Goal: Task Accomplishment & Management: Manage account settings

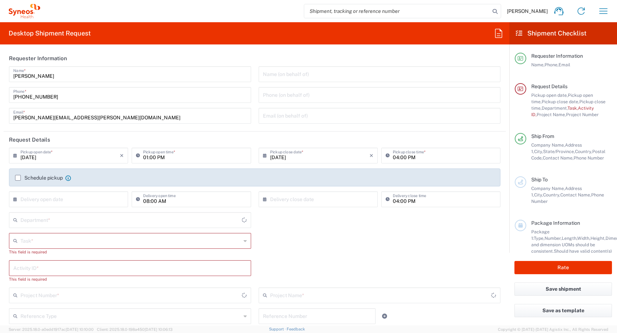
type input "[GEOGRAPHIC_DATA]"
type input "Syneos Health Canada LP- [GEOGRAPHIC_DATA]"
click at [607, 11] on icon "button" at bounding box center [603, 10] width 11 height 11
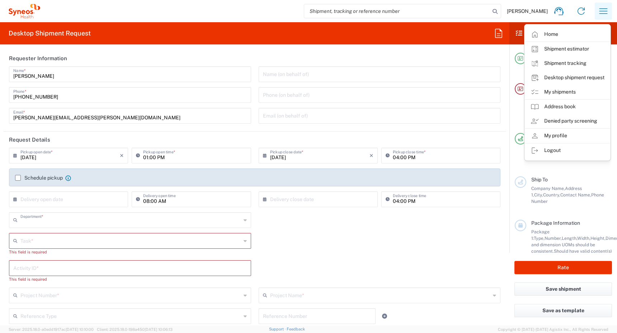
type input "4510"
click at [576, 91] on link "My shipments" at bounding box center [567, 92] width 85 height 14
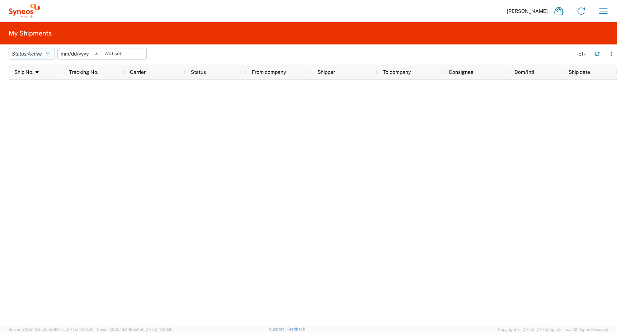
click at [41, 53] on span "Active" at bounding box center [35, 54] width 14 height 6
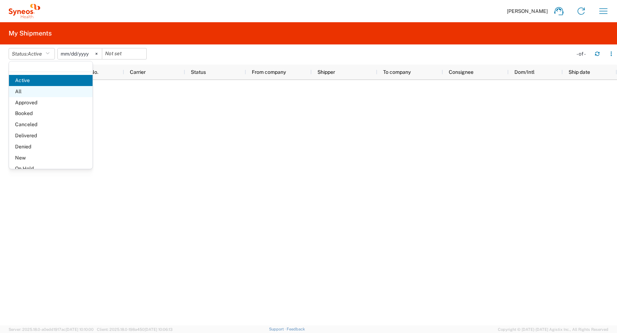
click at [37, 90] on span "All" at bounding box center [51, 91] width 84 height 11
